Goal: Transaction & Acquisition: Purchase product/service

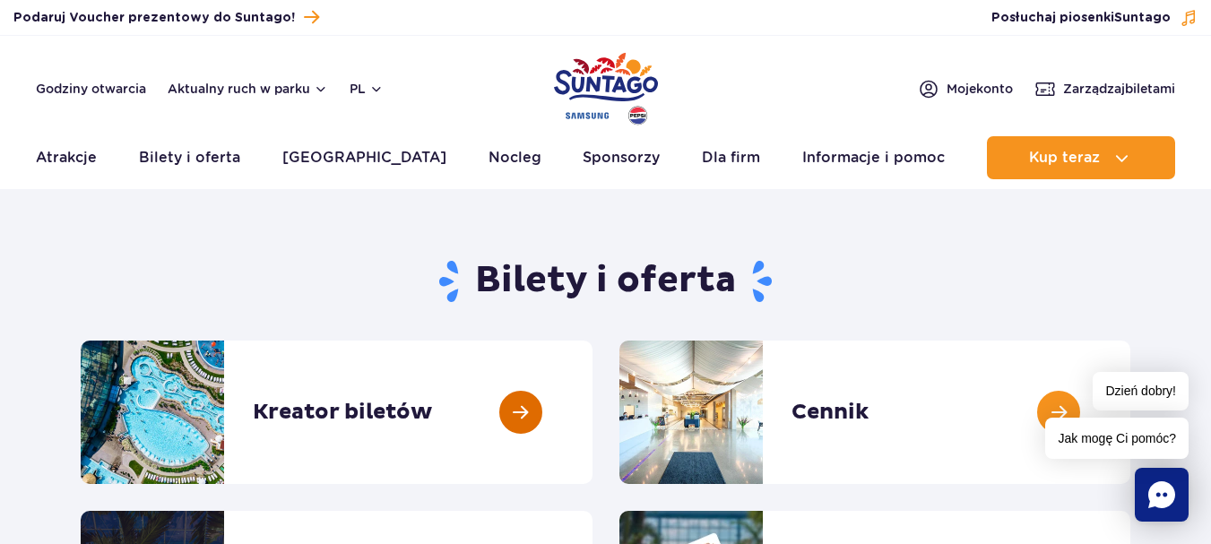
click at [592, 424] on link at bounding box center [592, 412] width 0 height 143
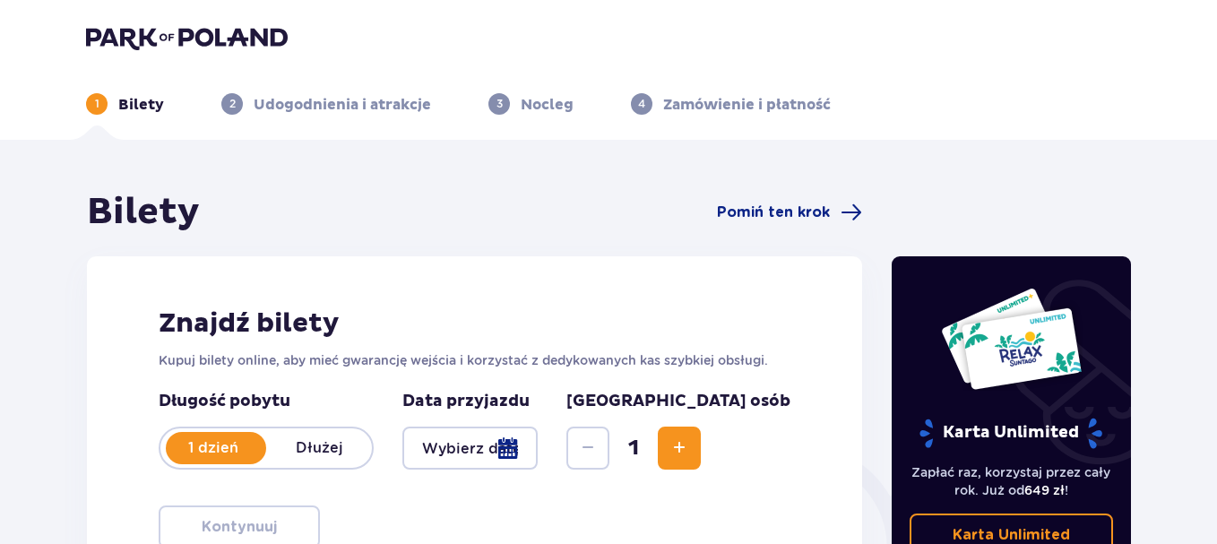
click at [690, 449] on span "Increase" at bounding box center [680, 448] width 22 height 22
click at [538, 445] on div at bounding box center [469, 448] width 135 height 43
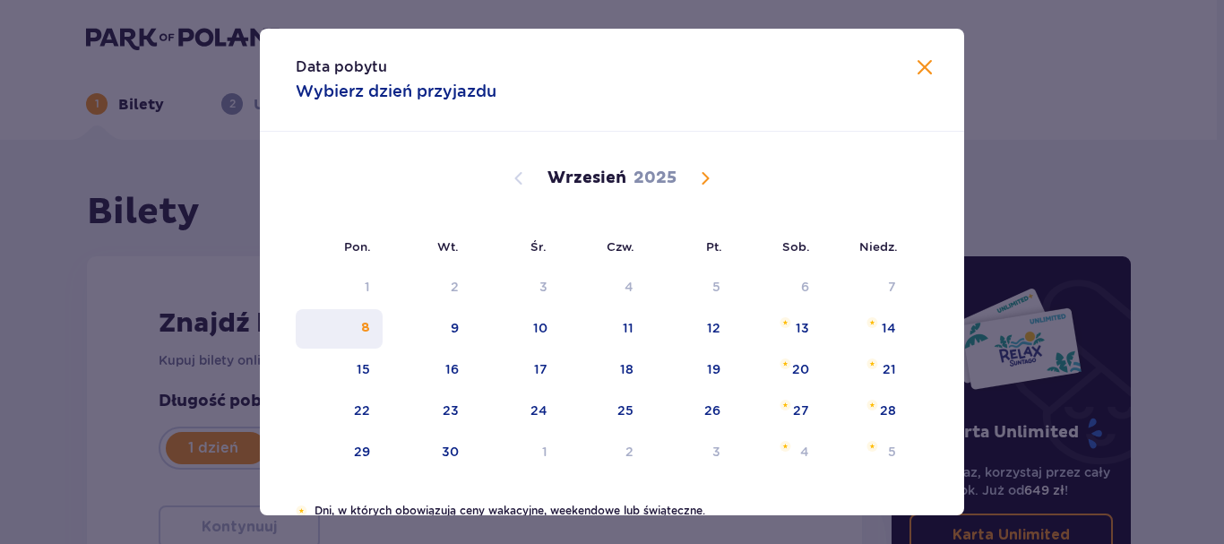
click at [377, 329] on div "8" at bounding box center [339, 328] width 87 height 39
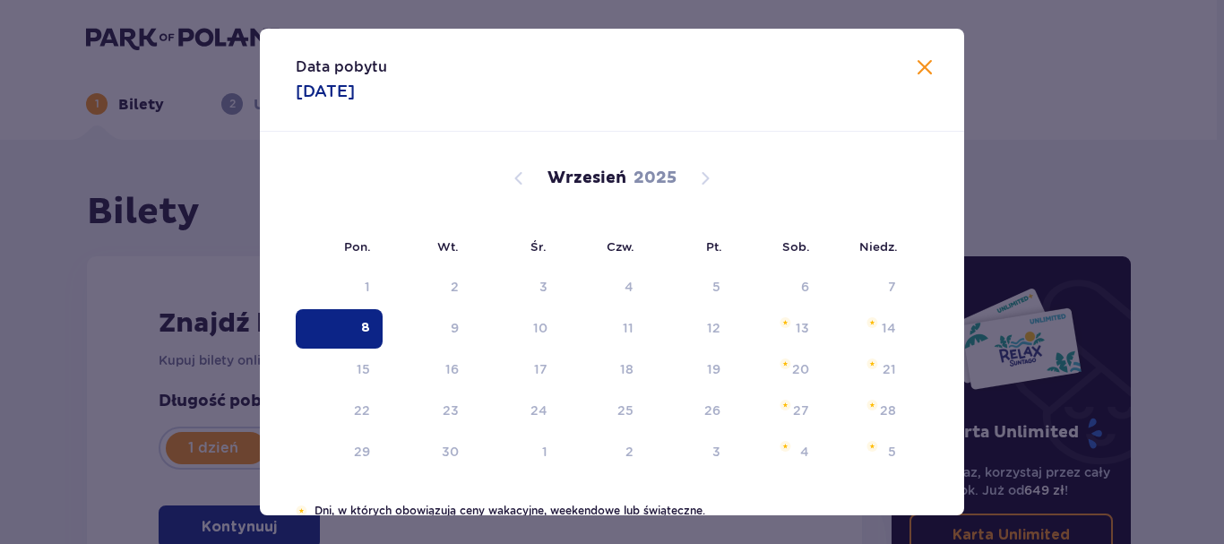
type input "[DATE]"
click at [919, 65] on div "1 Bilety 2 Udogodnienia i atrakcje 3 Nocleg 4 Zamówienie i płatność" at bounding box center [609, 82] width 1074 height 65
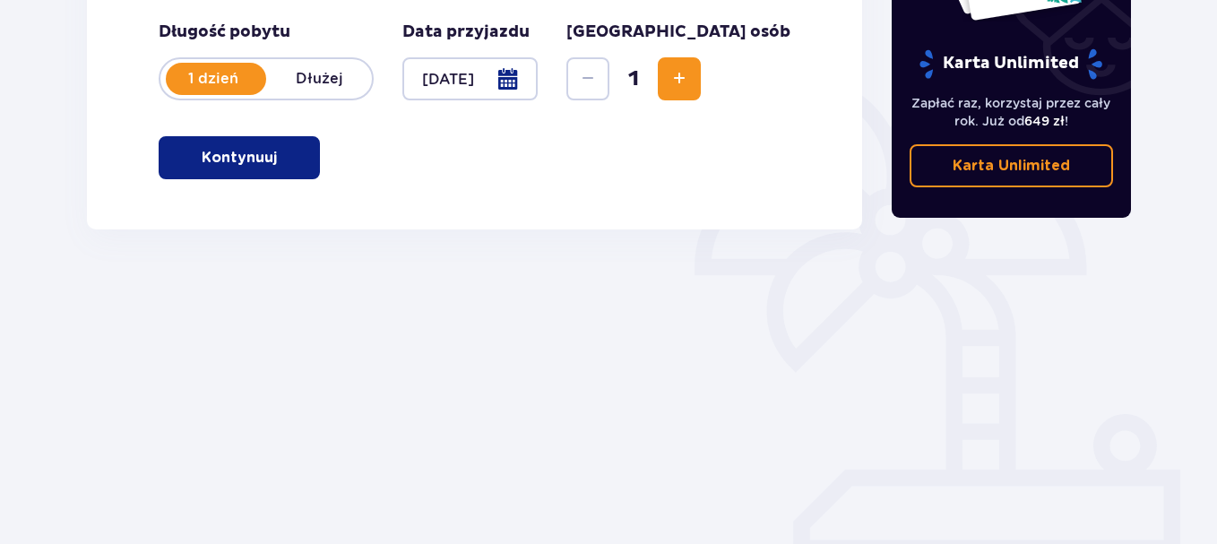
scroll to position [262, 0]
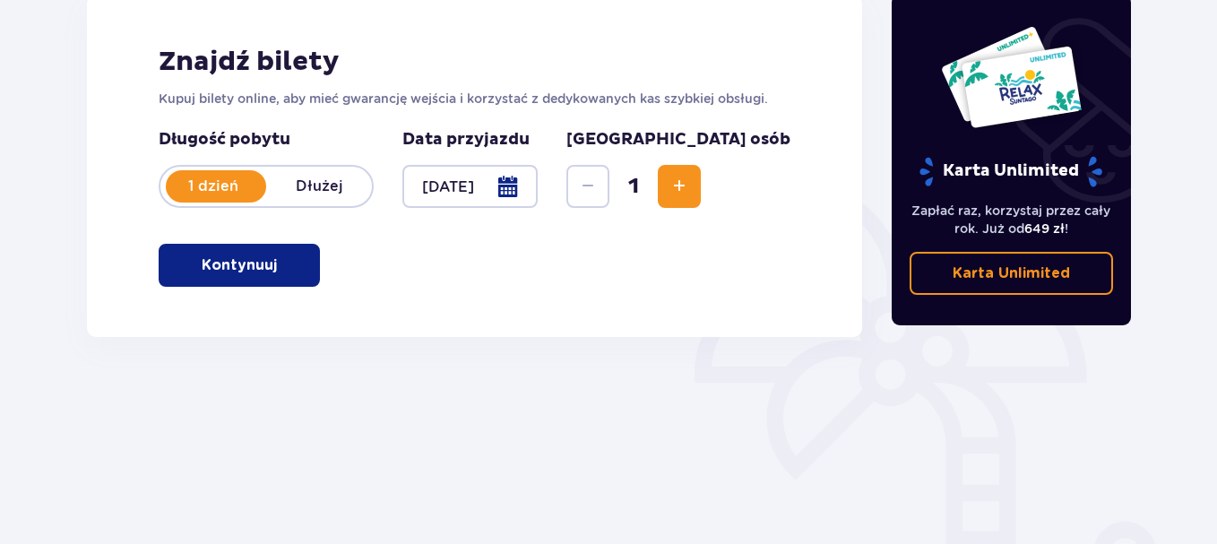
click at [240, 265] on p "Kontynuuj" at bounding box center [239, 265] width 75 height 20
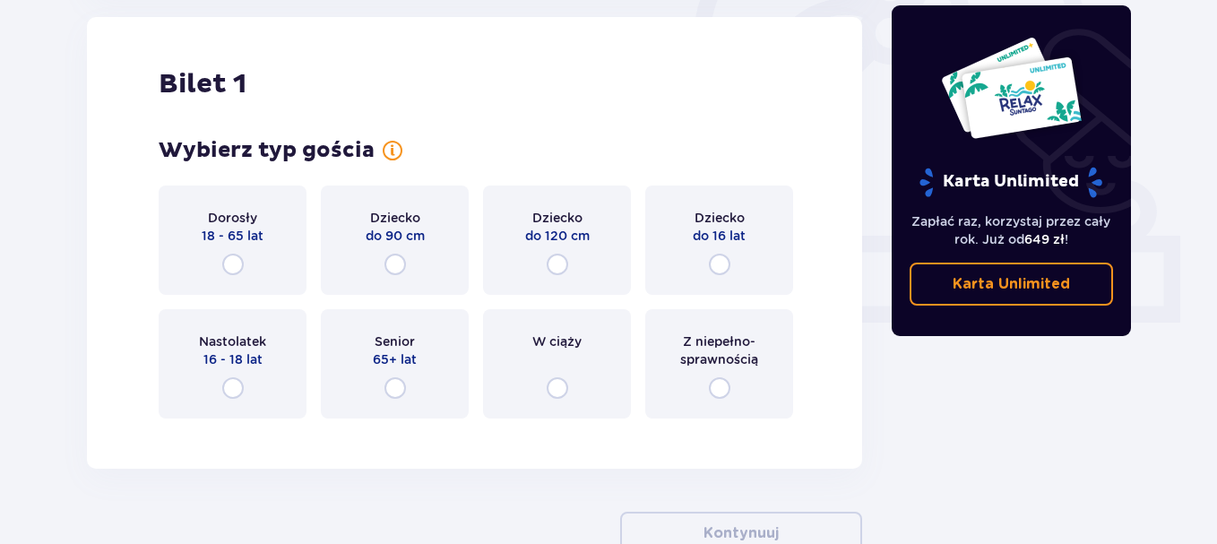
scroll to position [281, 0]
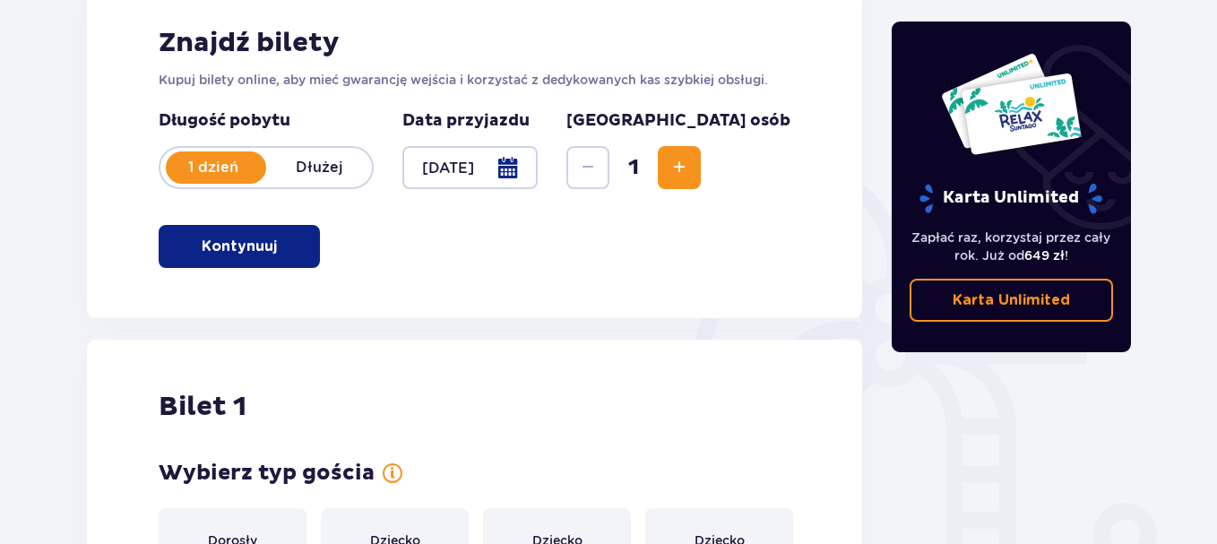
click at [690, 164] on span "Increase" at bounding box center [680, 168] width 22 height 22
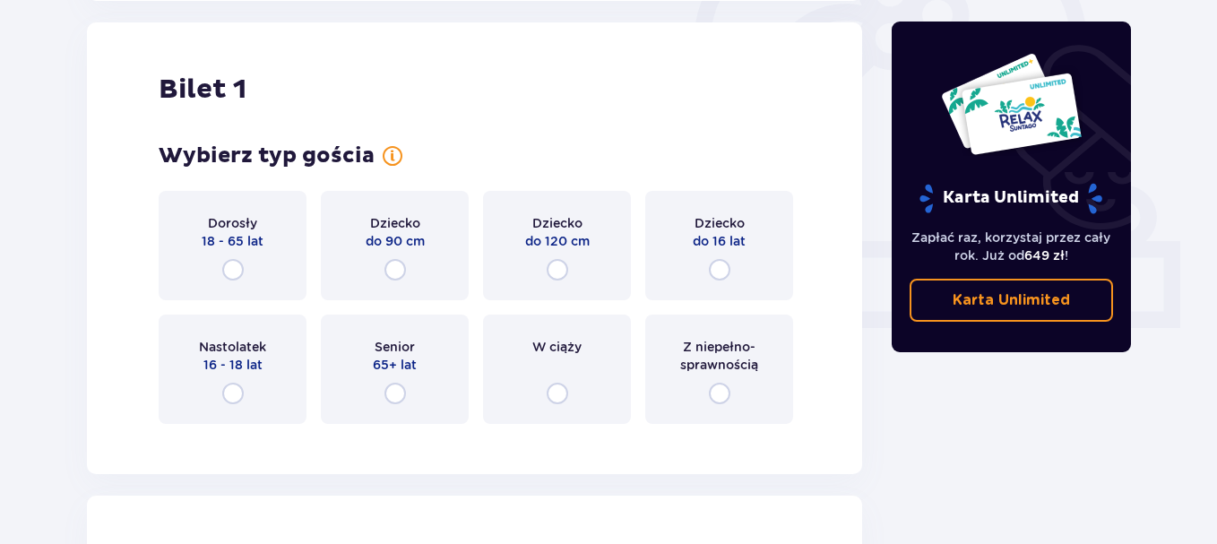
scroll to position [599, 0]
click at [227, 267] on input "radio" at bounding box center [233, 269] width 22 height 22
radio input "true"
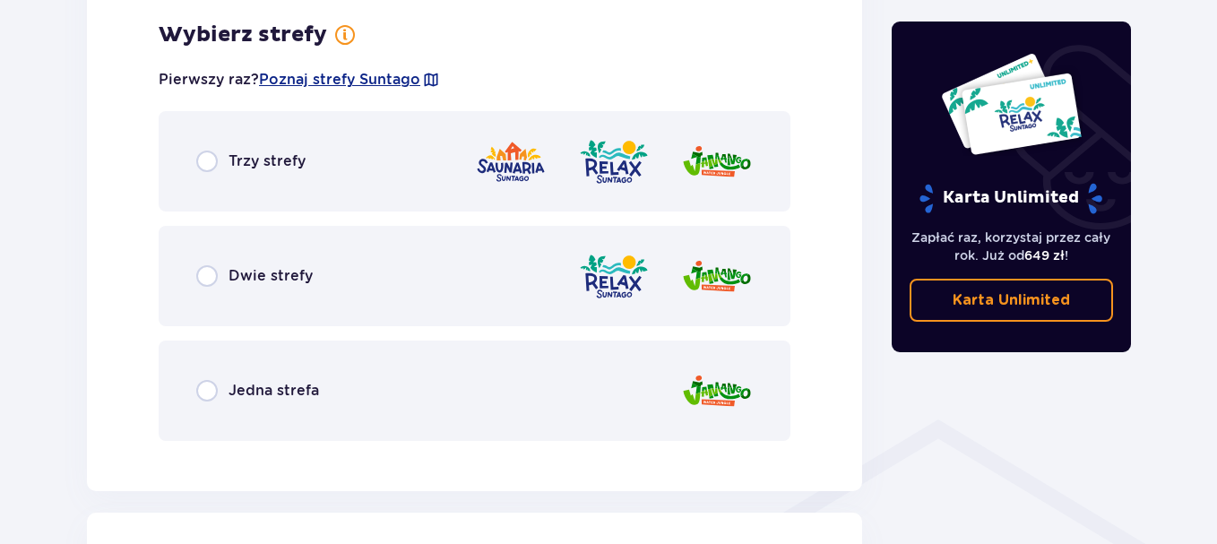
scroll to position [929, 0]
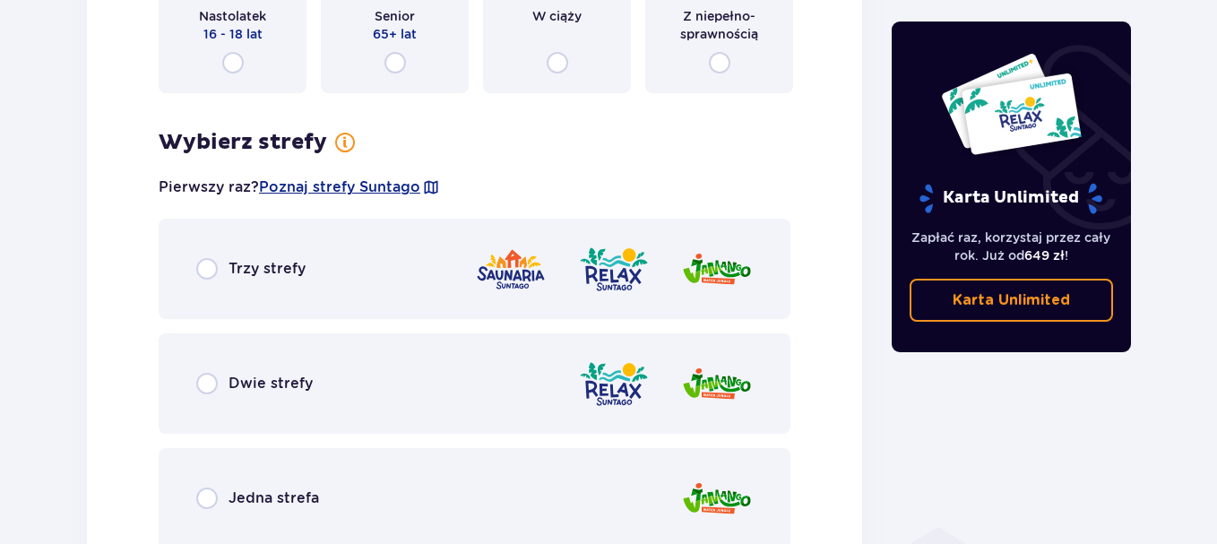
click at [212, 256] on div "Trzy strefy" at bounding box center [475, 269] width 632 height 100
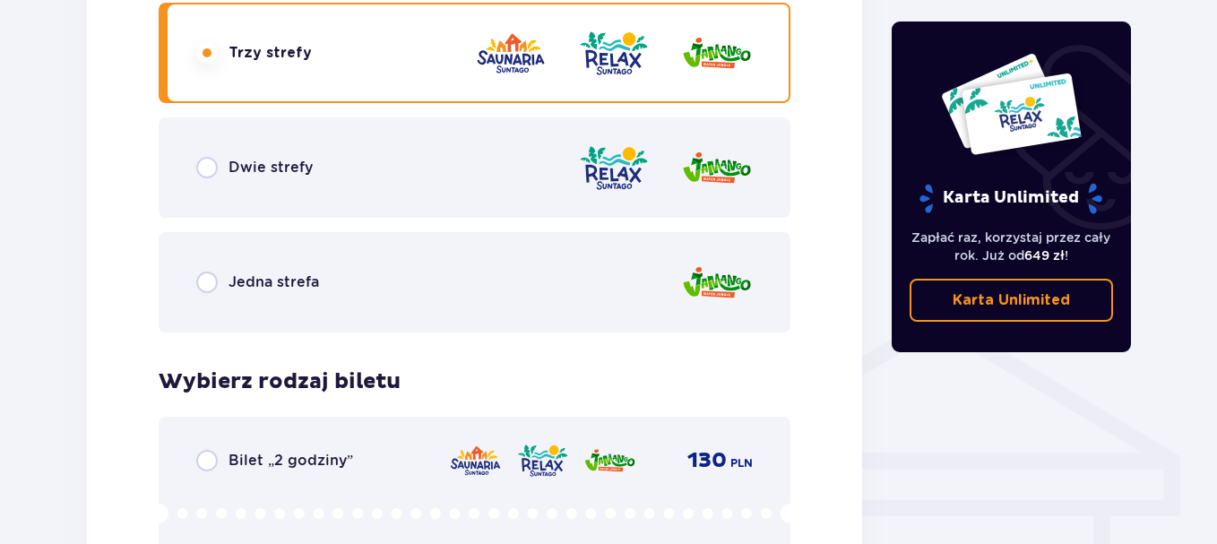
scroll to position [1061, 0]
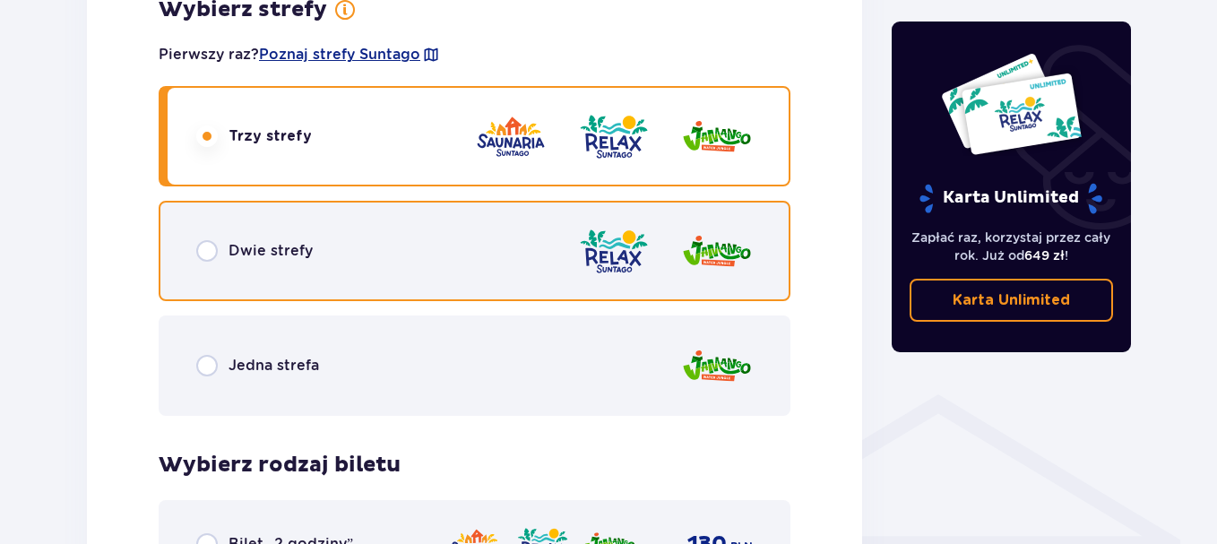
click at [208, 255] on input "radio" at bounding box center [207, 251] width 22 height 22
radio input "true"
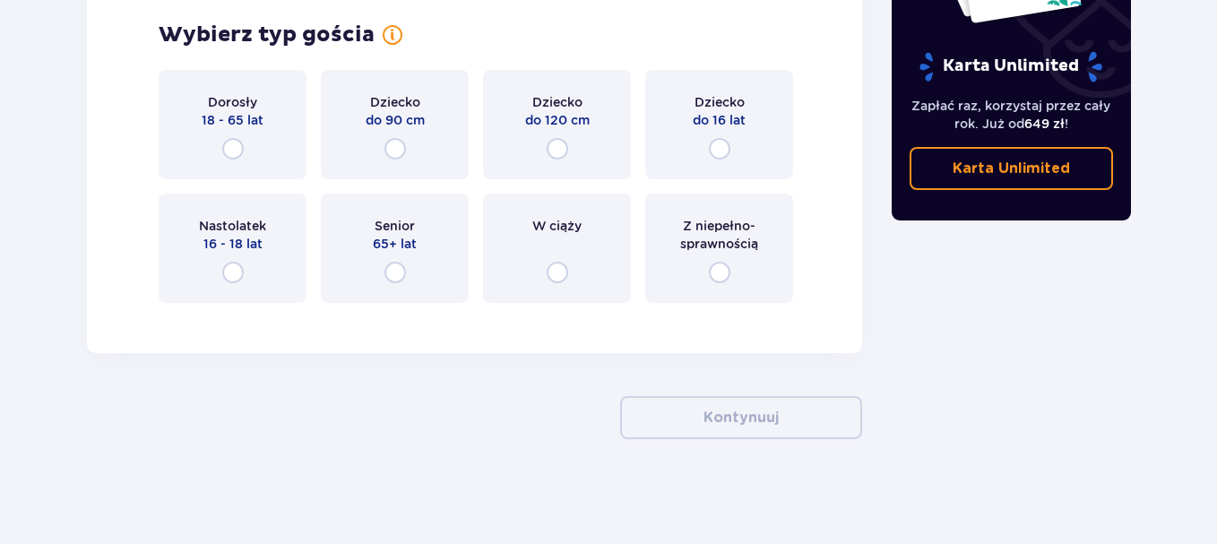
scroll to position [2165, 0]
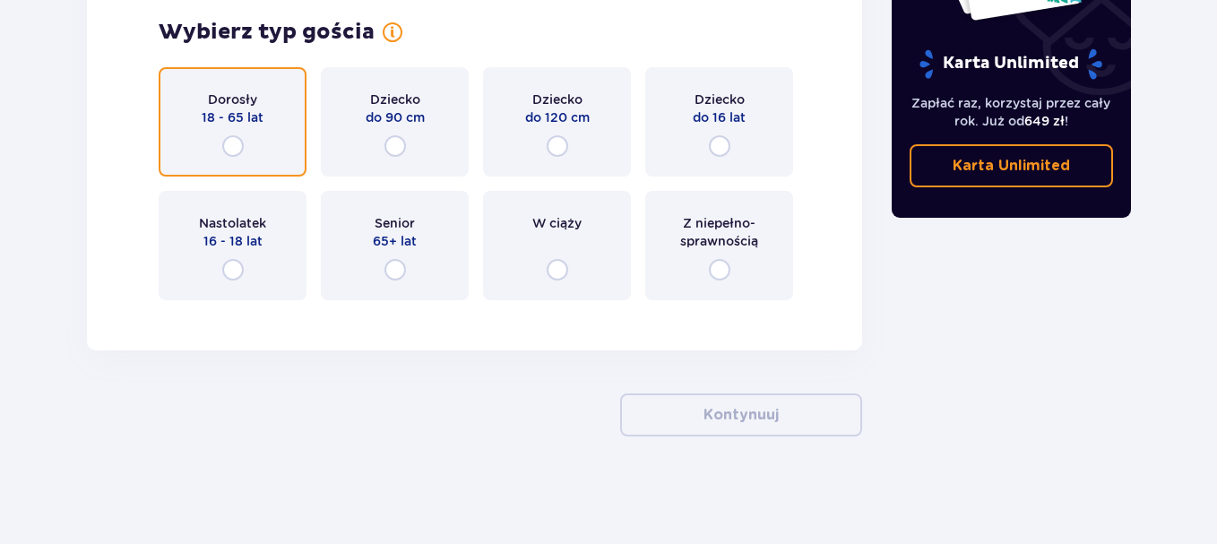
click at [230, 145] on input "radio" at bounding box center [233, 146] width 22 height 22
radio input "true"
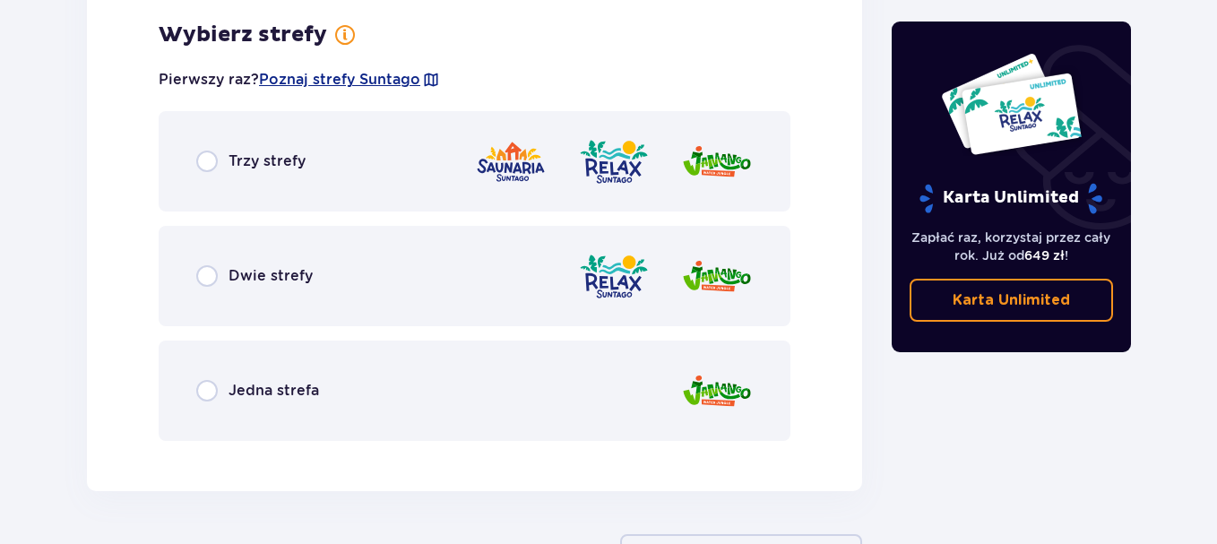
scroll to position [2372, 0]
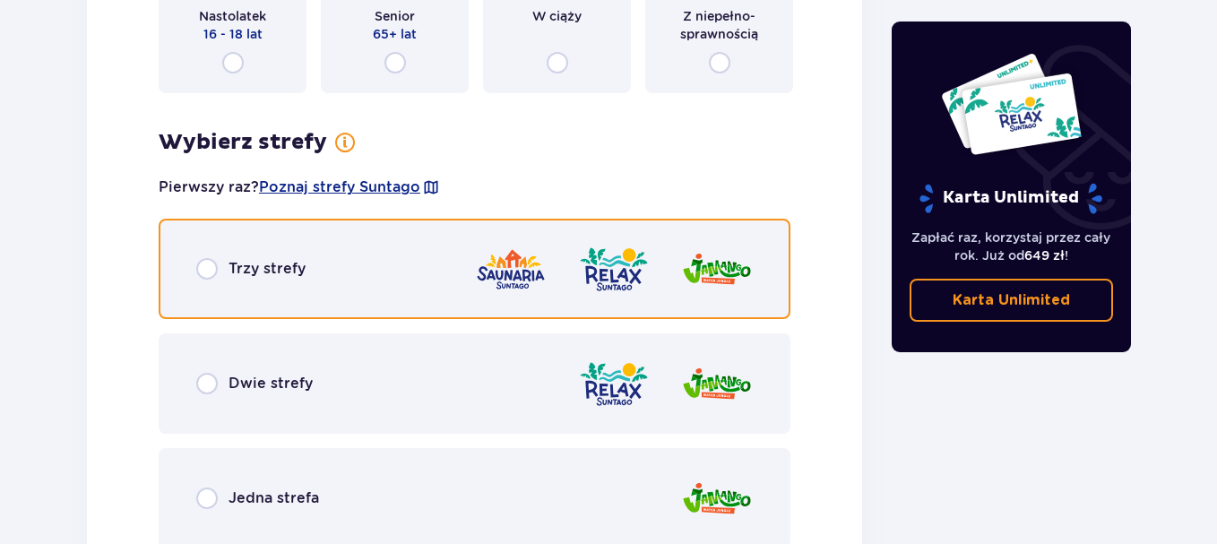
drag, startPoint x: 214, startPoint y: 266, endPoint x: 661, endPoint y: 186, distance: 454.5
click at [215, 267] on input "radio" at bounding box center [207, 269] width 22 height 22
radio input "true"
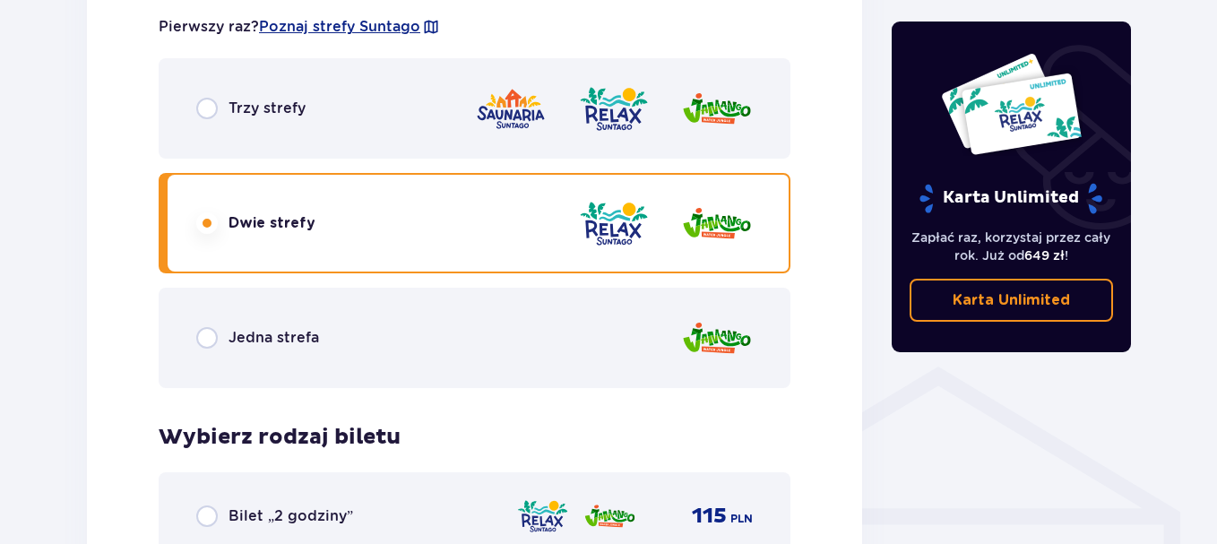
scroll to position [985, 0]
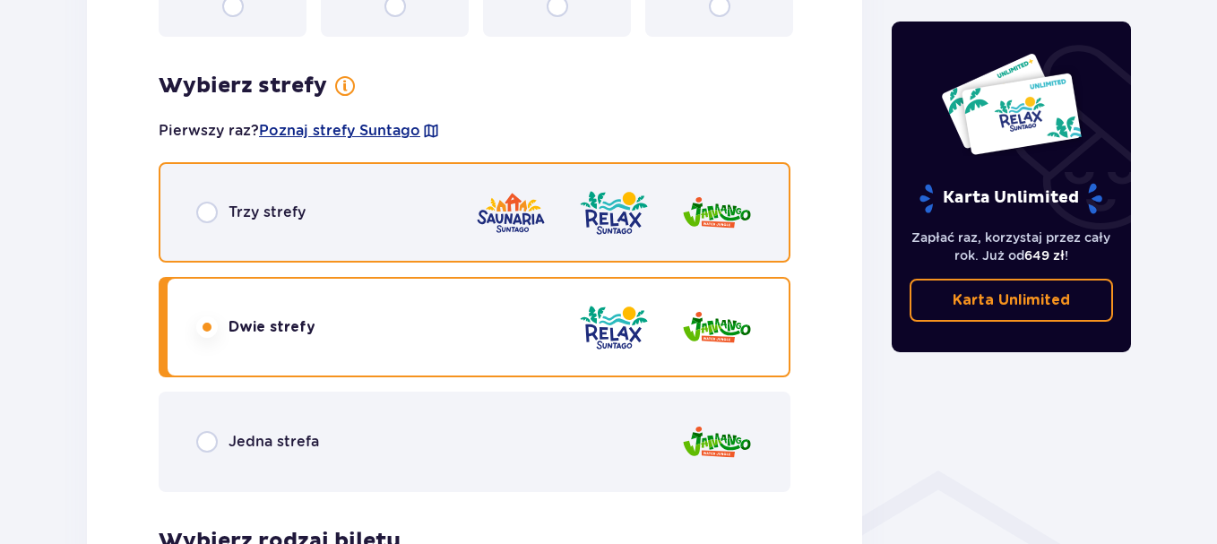
click at [203, 214] on input "radio" at bounding box center [207, 213] width 22 height 22
radio input "true"
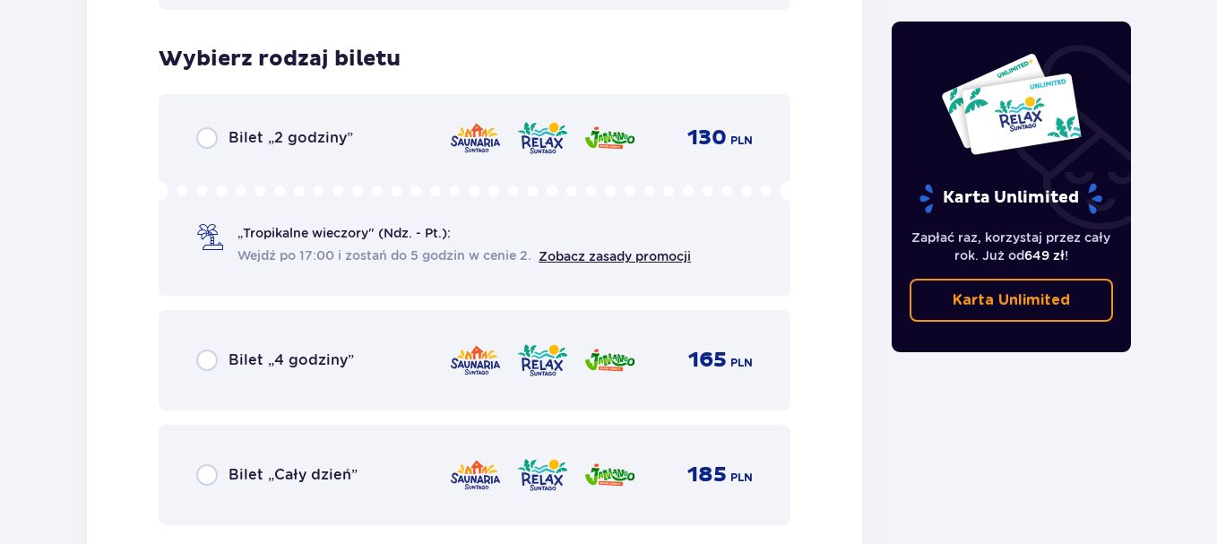
scroll to position [3028, 0]
